Goal: Task Accomplishment & Management: Use online tool/utility

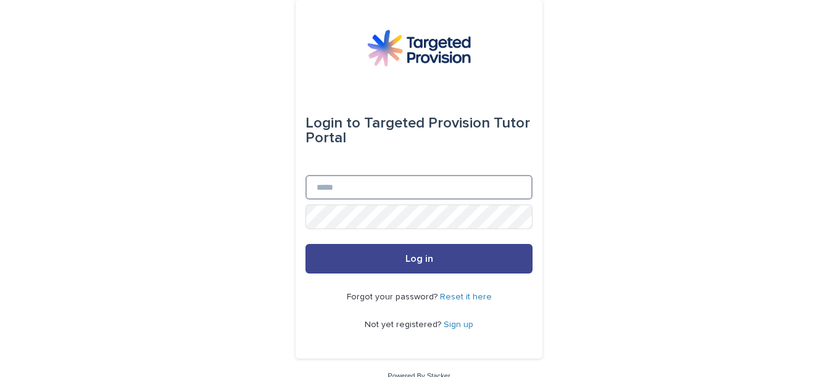
type input "**********"
click at [443, 252] on button "Log in" at bounding box center [418, 259] width 227 height 30
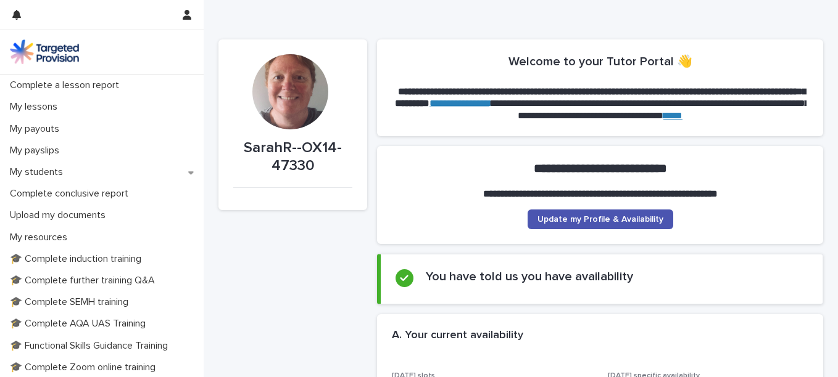
scroll to position [155, 0]
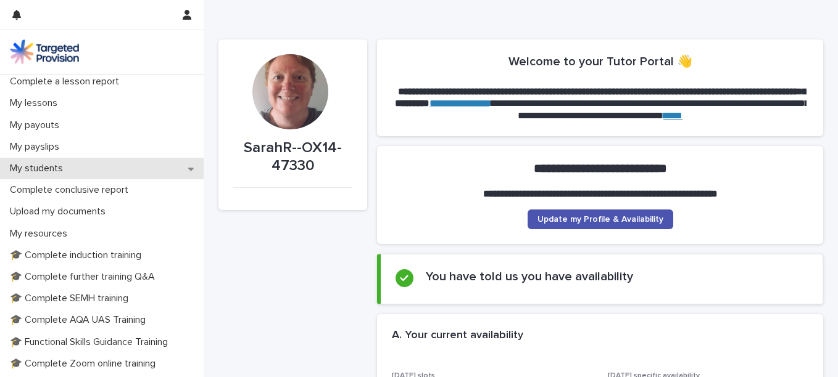
click at [129, 173] on div "My students" at bounding box center [102, 169] width 204 height 22
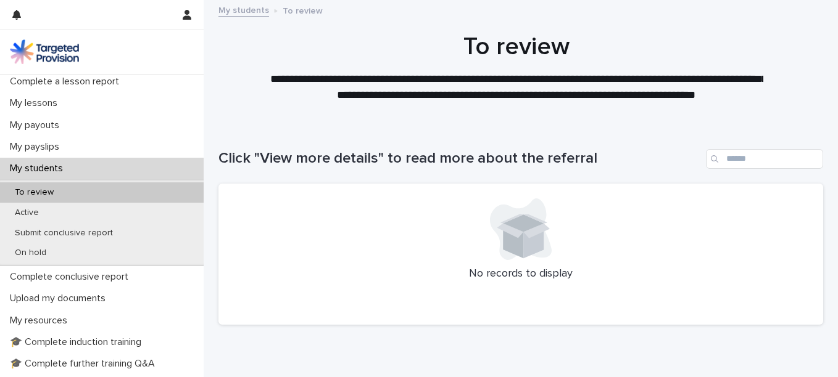
scroll to position [167, 0]
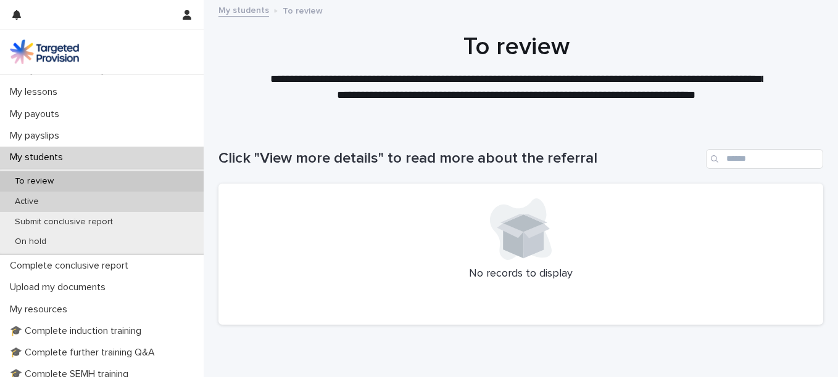
click at [138, 197] on div "Active" at bounding box center [102, 202] width 204 height 20
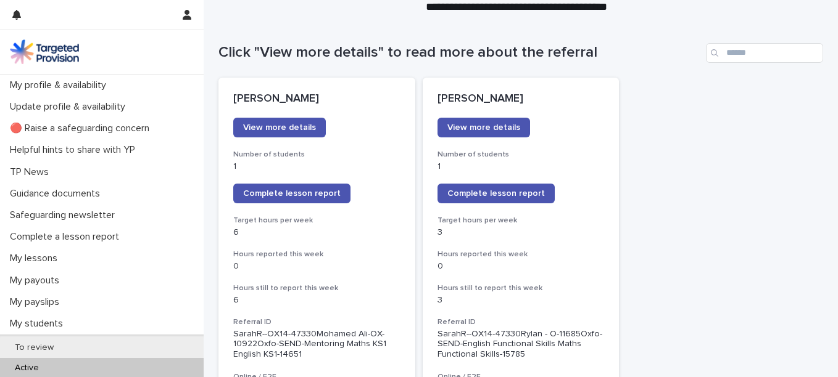
scroll to position [98, 0]
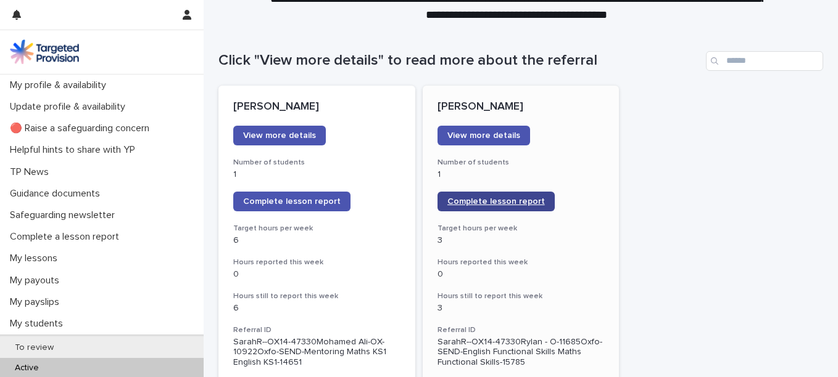
click at [505, 198] on span "Complete lesson report" at bounding box center [495, 201] width 97 height 9
